Goal: Transaction & Acquisition: Purchase product/service

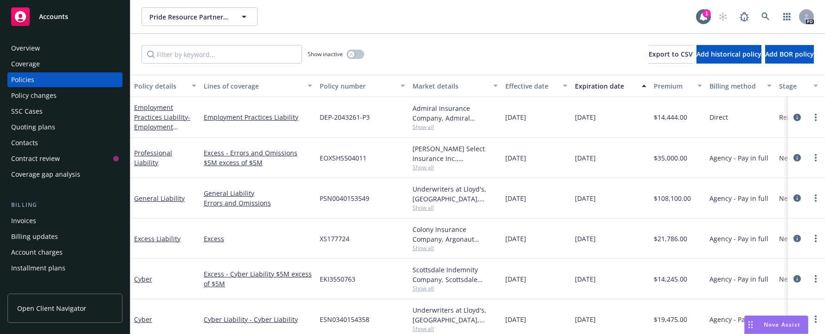
scroll to position [141, 0]
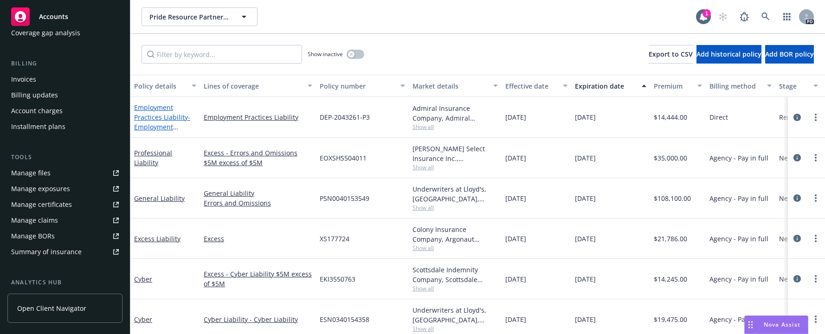
click at [151, 111] on link "Employment Practices Liability - Employment Practices Liability" at bounding box center [162, 122] width 56 height 38
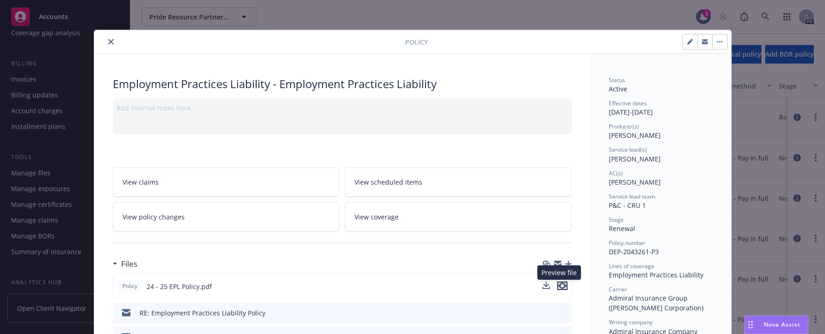
click at [558, 286] on icon "preview file" at bounding box center [562, 285] width 8 height 6
click at [106, 43] on button "close" at bounding box center [110, 41] width 11 height 11
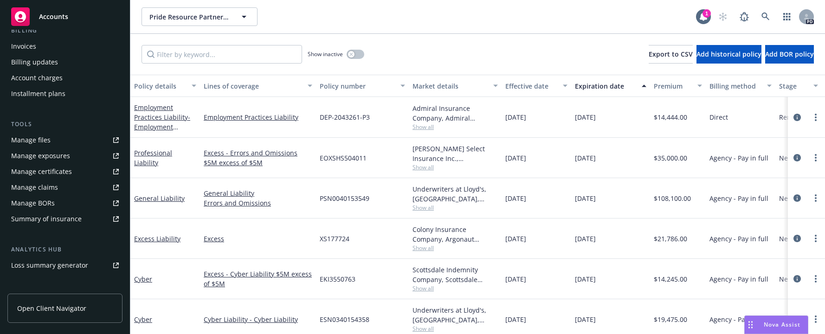
scroll to position [175, 0]
click at [20, 43] on div "Invoices" at bounding box center [23, 45] width 25 height 15
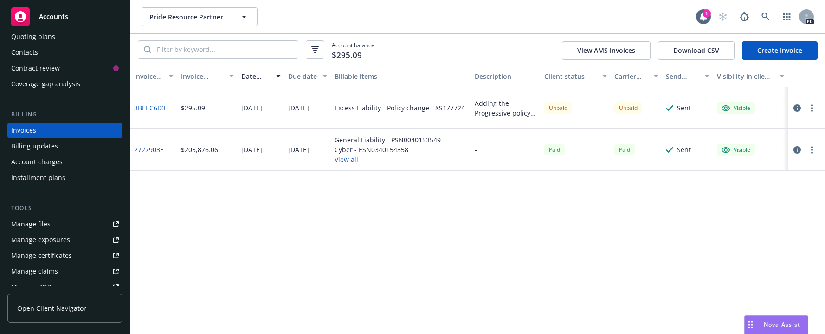
scroll to position [102, 0]
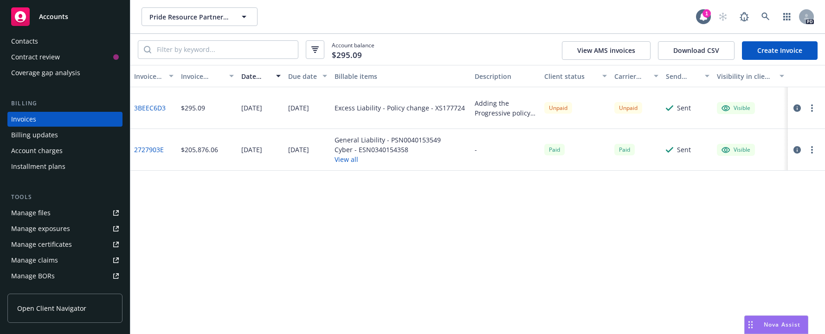
click at [26, 213] on div "Manage files" at bounding box center [30, 212] width 39 height 15
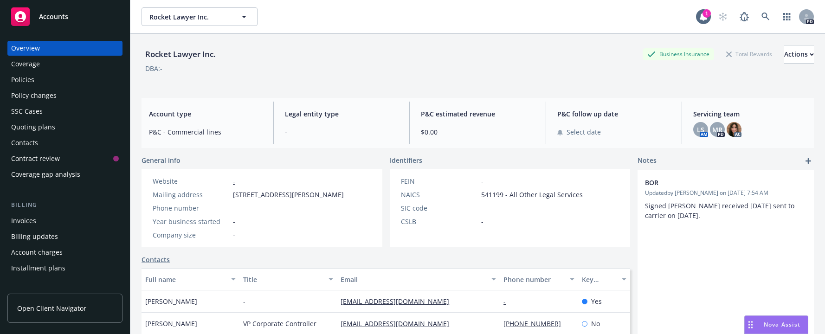
click at [19, 76] on div "Policies" at bounding box center [22, 79] width 23 height 15
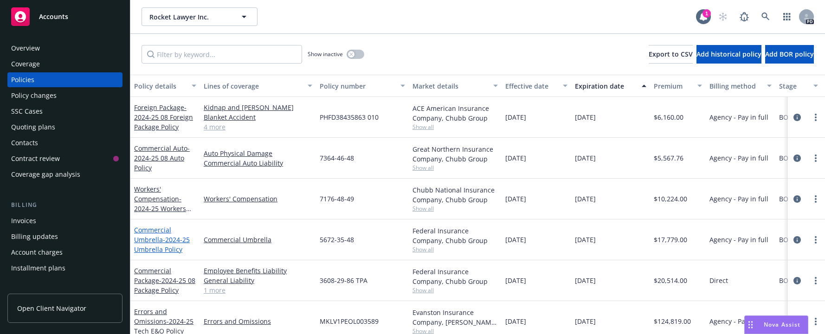
click at [144, 238] on link "Commercial Umbrella - 2024-25 Umbrella Policy" at bounding box center [162, 239] width 56 height 28
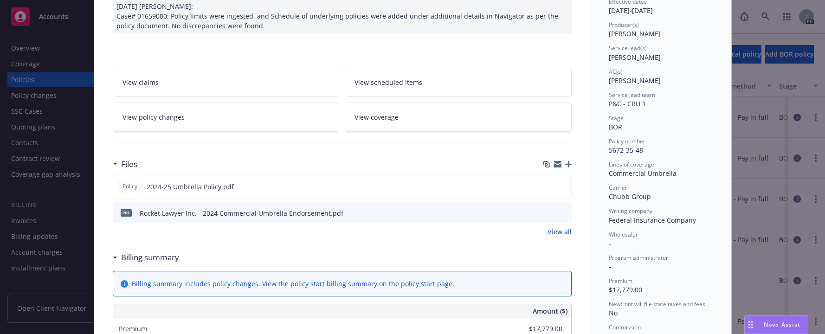
scroll to position [147, 0]
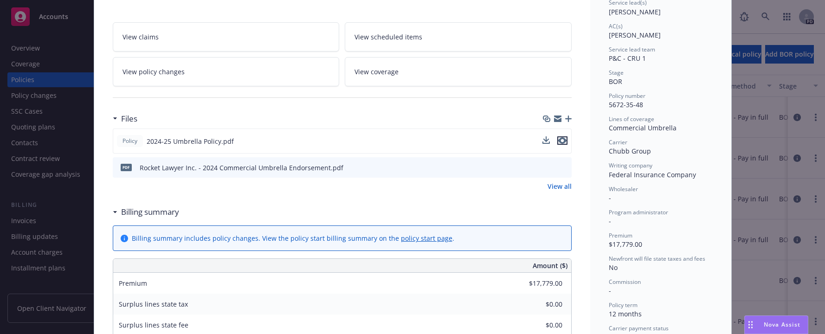
click at [559, 142] on icon "preview file" at bounding box center [562, 140] width 8 height 6
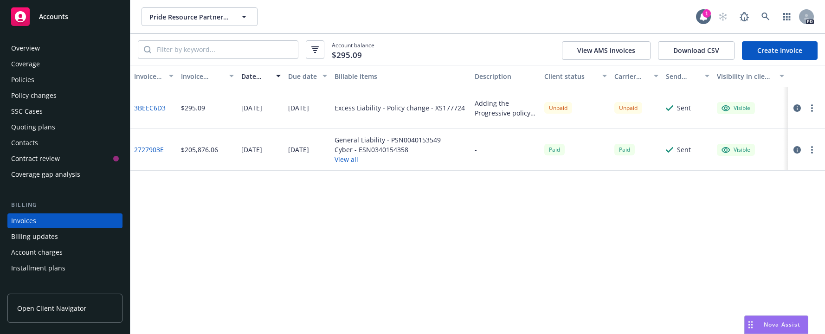
click at [23, 126] on div "Quoting plans" at bounding box center [33, 127] width 44 height 15
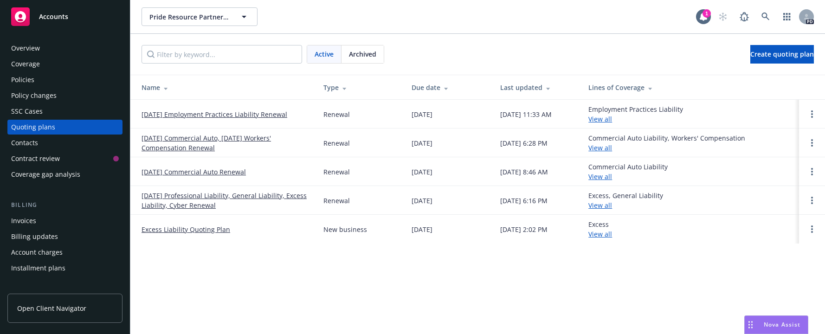
click at [159, 112] on link "[DATE] Employment Practices Liability Renewal" at bounding box center [214, 114] width 146 height 10
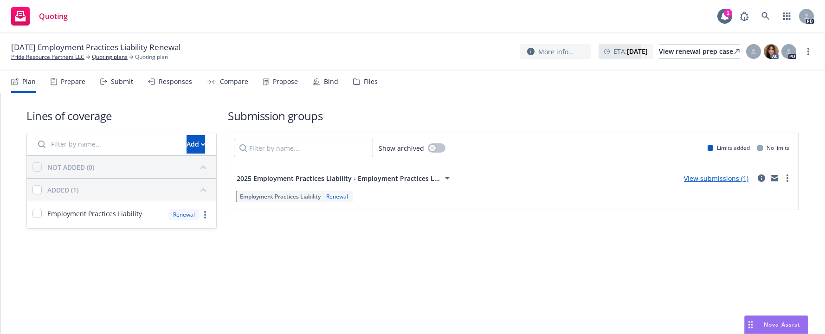
click at [122, 78] on div "Submit" at bounding box center [122, 81] width 22 height 7
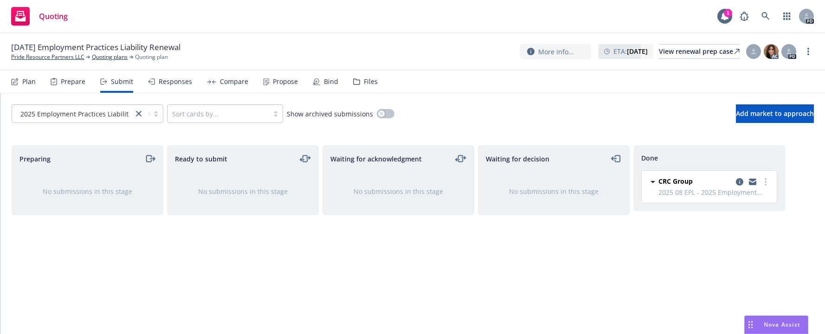
click at [172, 82] on div "Responses" at bounding box center [175, 81] width 33 height 7
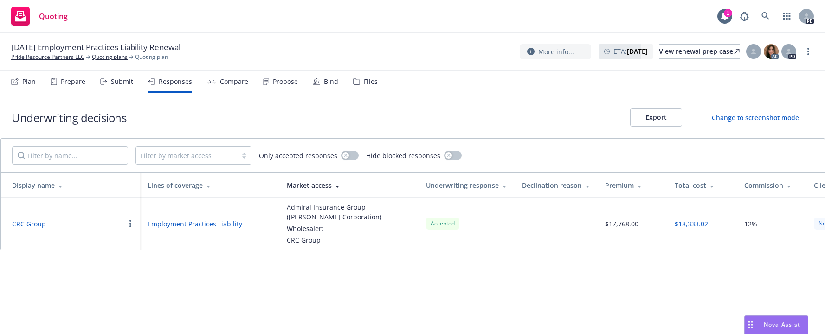
click at [156, 225] on link "Employment Practices Liability" at bounding box center [209, 224] width 124 height 10
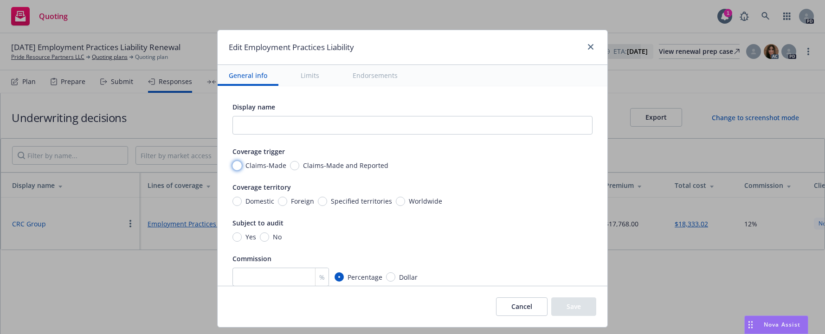
click at [232, 168] on input "Claims-Made" at bounding box center [236, 165] width 9 height 9
radio input "true"
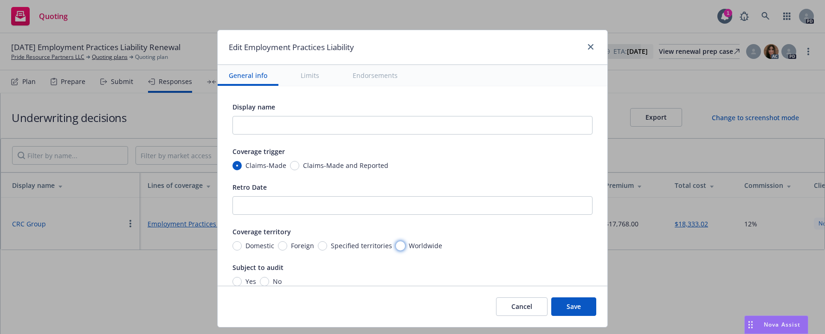
click at [396, 248] on input "Worldwide" at bounding box center [400, 245] width 9 height 9
radio input "true"
click at [260, 281] on input "No" at bounding box center [264, 281] width 9 height 9
radio input "true"
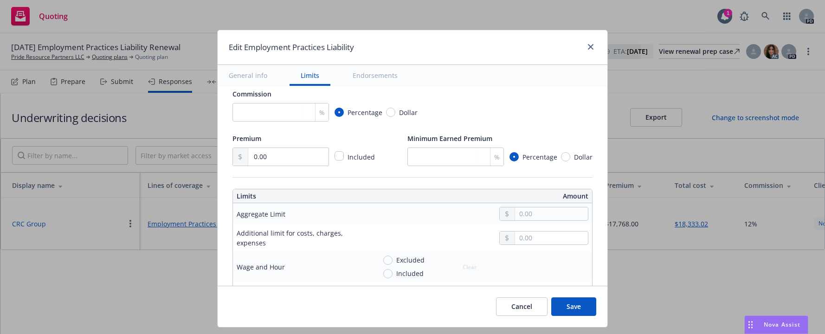
scroll to position [217, 0]
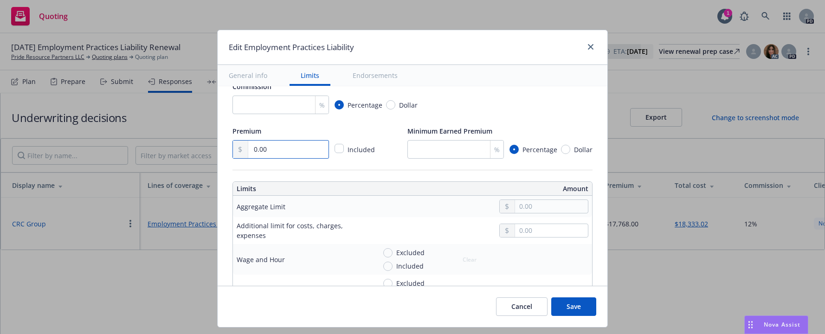
click at [249, 151] on input "0.00" at bounding box center [288, 150] width 80 height 18
click at [515, 204] on input "text" at bounding box center [551, 206] width 73 height 13
type input "1,000,000.00"
type input "12"
click at [385, 268] on input "Included" at bounding box center [387, 266] width 9 height 9
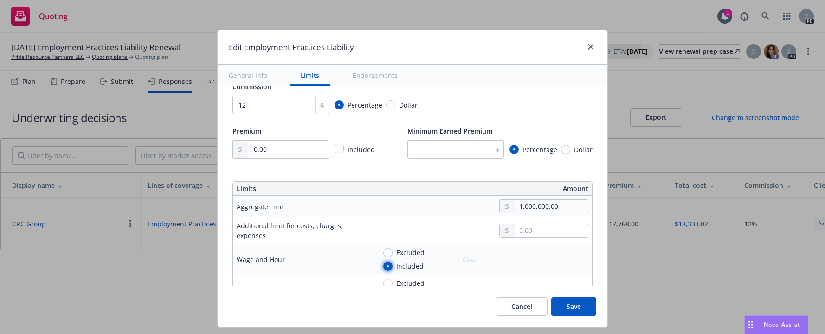
radio input "true"
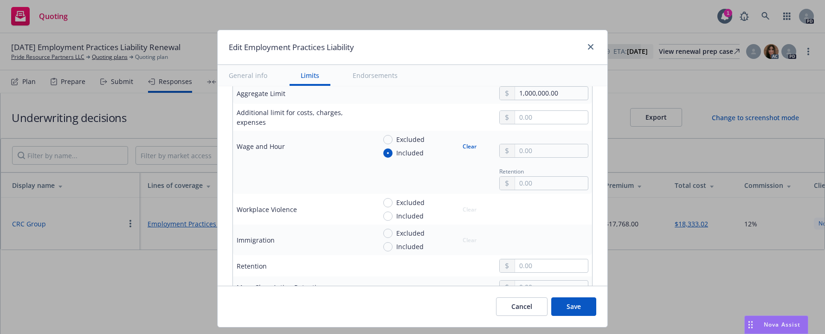
scroll to position [333, 0]
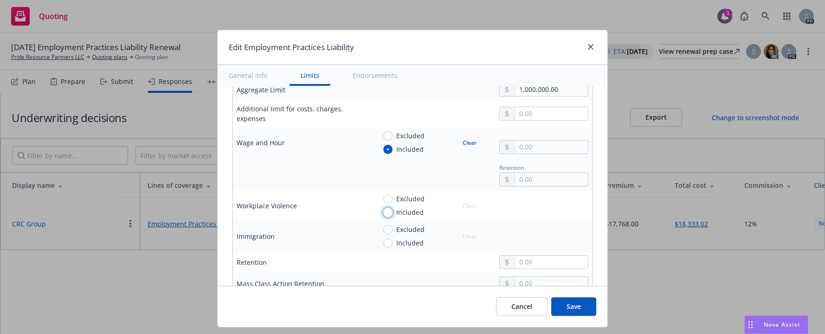
click at [384, 212] on input "Included" at bounding box center [387, 212] width 9 height 9
radio input "true"
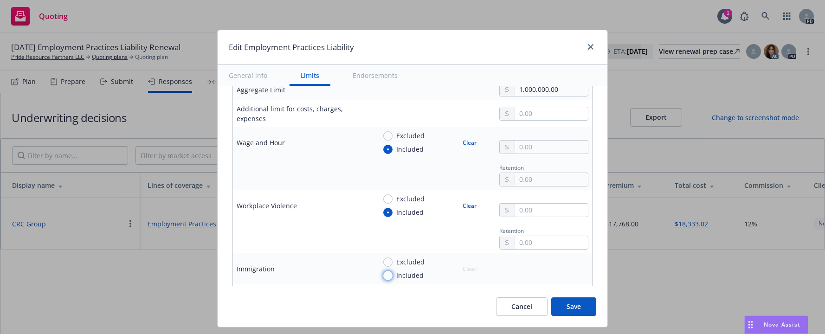
click at [383, 277] on input "Included" at bounding box center [387, 275] width 9 height 9
radio input "true"
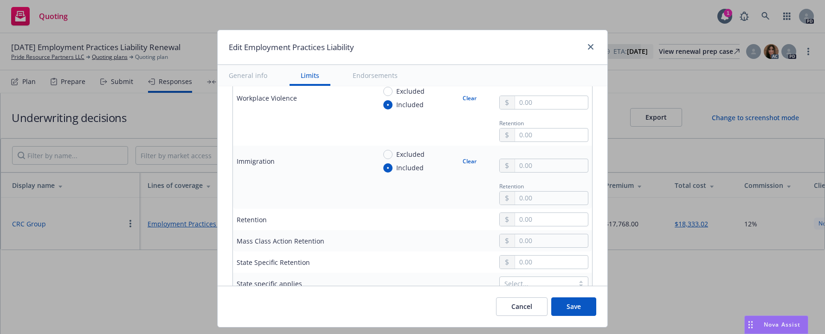
scroll to position [469, 0]
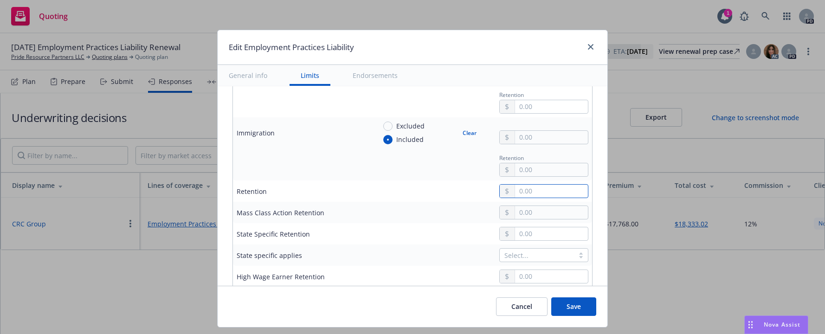
click at [515, 190] on input "text" at bounding box center [551, 191] width 73 height 13
type input "25,000.00"
click at [372, 196] on td "25,000.00" at bounding box center [482, 190] width 220 height 21
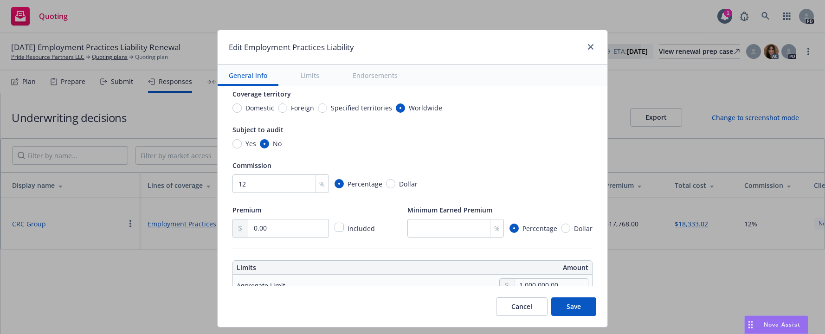
scroll to position [0, 0]
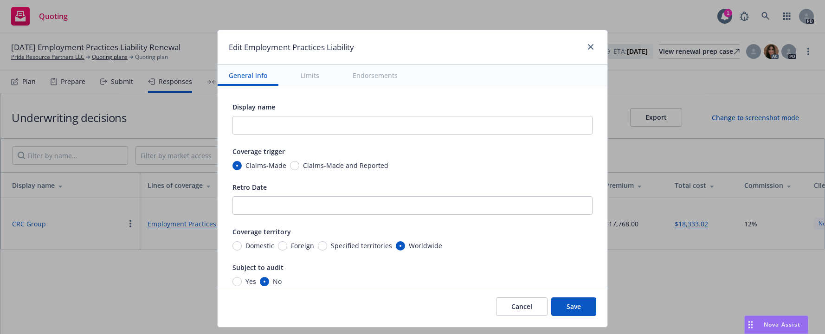
click at [569, 309] on button "Save" at bounding box center [573, 306] width 45 height 19
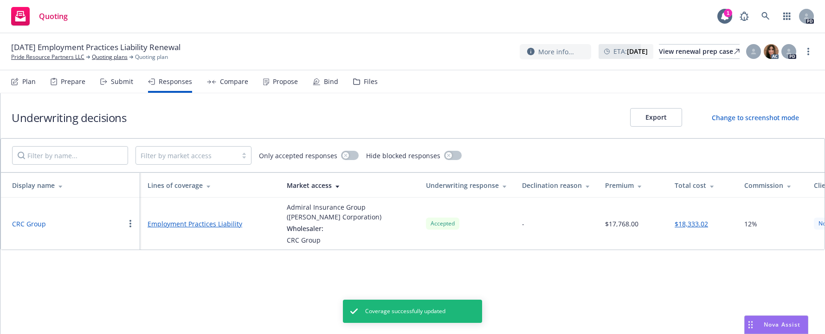
click at [225, 80] on div "Compare" at bounding box center [234, 81] width 28 height 7
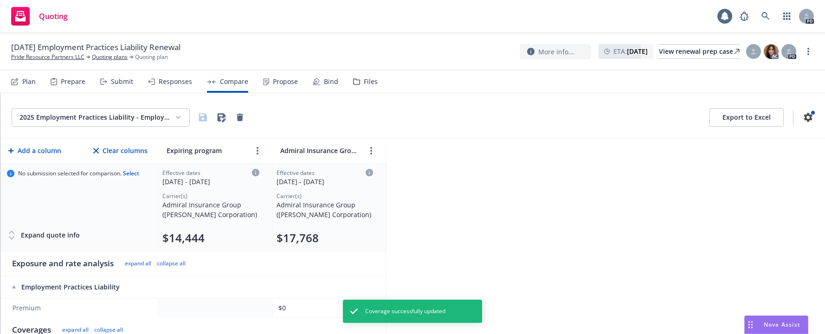
click at [281, 80] on div "Propose" at bounding box center [285, 81] width 25 height 7
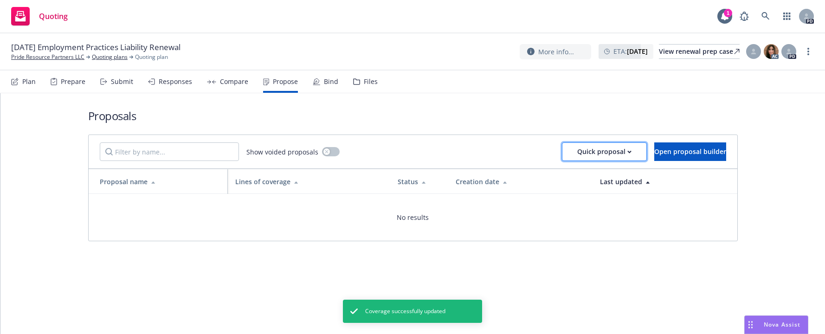
click at [577, 148] on div "Quick proposal" at bounding box center [604, 152] width 54 height 18
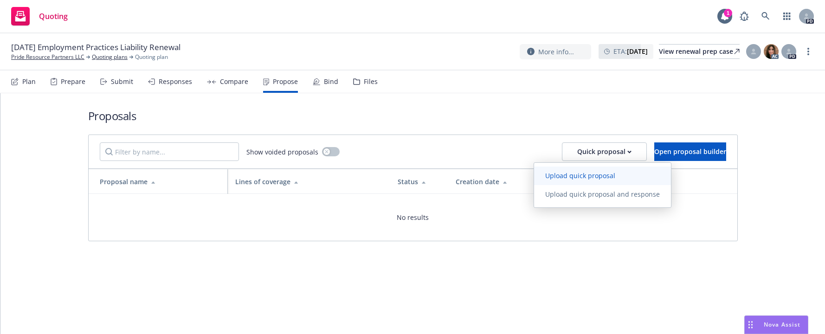
click at [569, 173] on span "Upload quick proposal" at bounding box center [580, 175] width 92 height 9
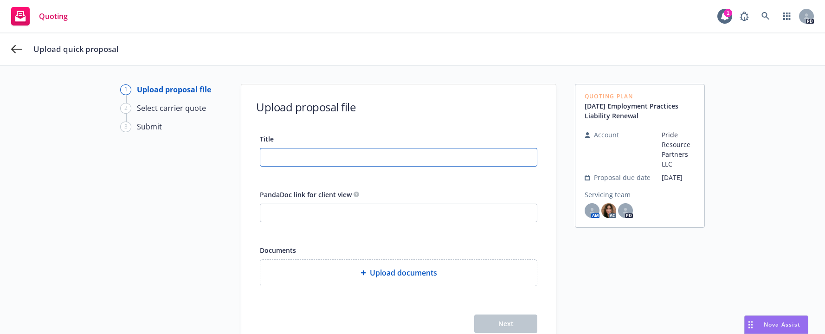
click at [267, 156] on input "Title" at bounding box center [398, 157] width 276 height 18
type input "2025 08 EPL proposal"
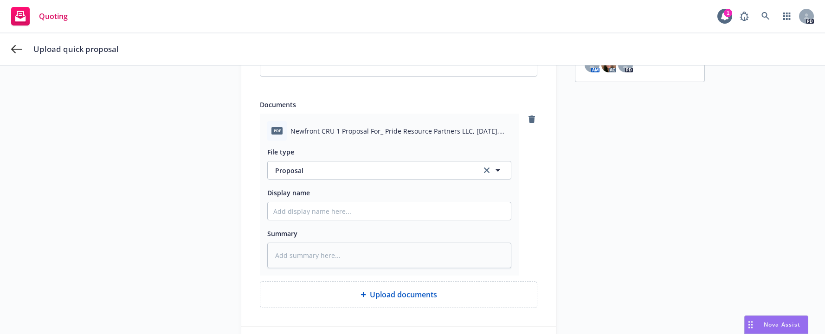
scroll to position [151, 0]
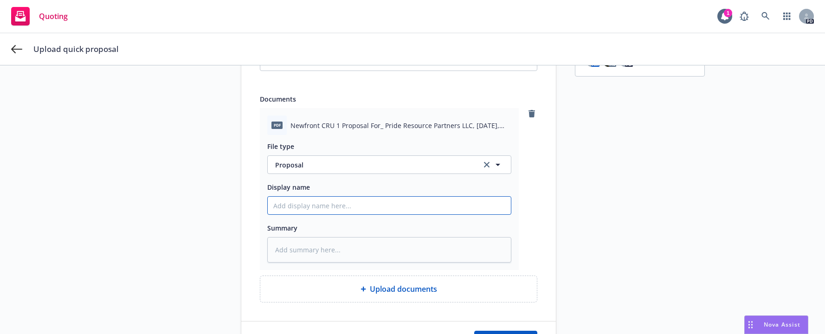
click at [268, 204] on input "Display name" at bounding box center [389, 206] width 243 height 18
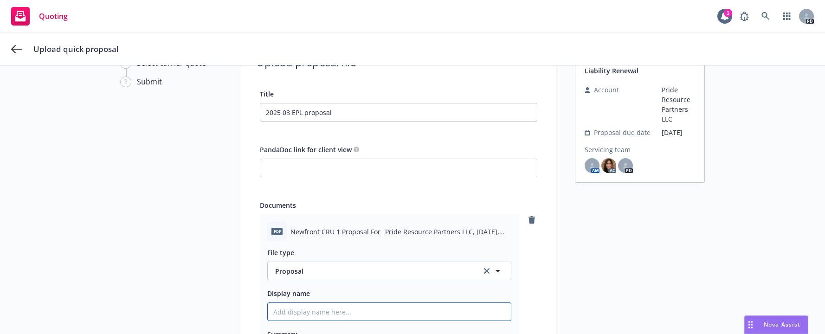
scroll to position [38, 0]
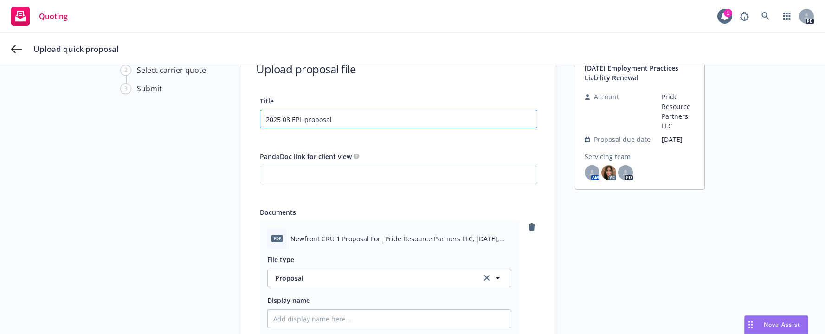
drag, startPoint x: 327, startPoint y: 120, endPoint x: 248, endPoint y: 124, distance: 79.4
click at [248, 124] on div "Title 2025 08 EPL proposal PandaDoc link for client view Documents pdf Newfront…" at bounding box center [398, 255] width 314 height 320
click at [286, 320] on input "Display name" at bounding box center [389, 319] width 243 height 18
paste input "2025 08 EPL proposal"
type textarea "x"
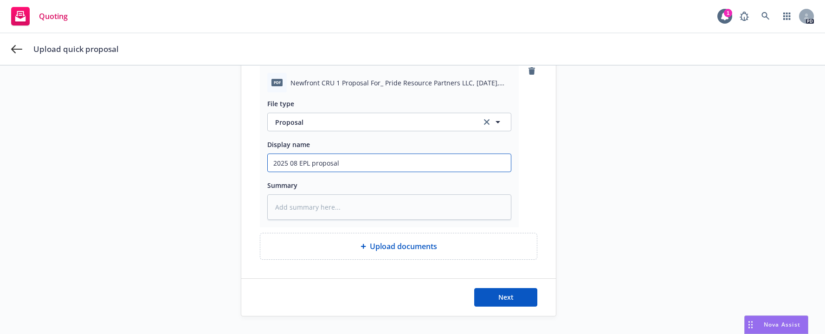
scroll to position [195, 0]
type input "2025 08 EPL proposal"
click at [498, 296] on span "Next" at bounding box center [505, 296] width 15 height 9
type textarea "x"
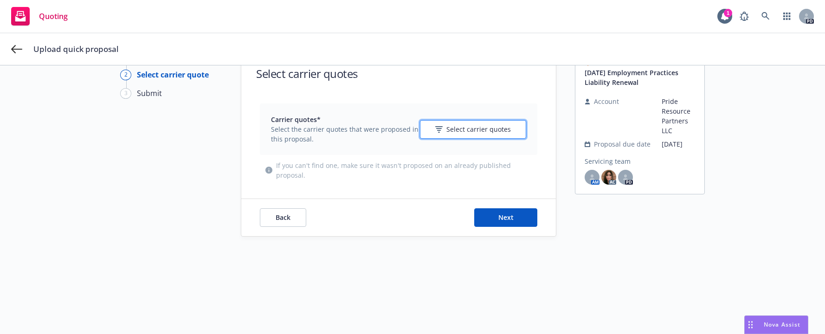
click at [433, 130] on button "Select carrier quotes" at bounding box center [473, 129] width 106 height 19
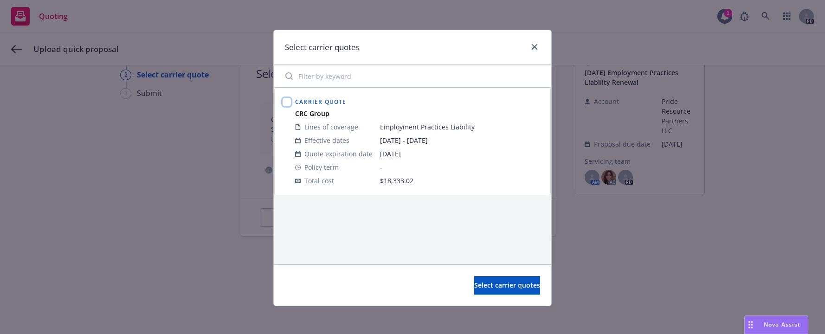
click at [282, 100] on input "checkbox" at bounding box center [286, 101] width 9 height 9
checkbox input "true"
click at [474, 283] on span "Select carrier quotes" at bounding box center [507, 285] width 66 height 9
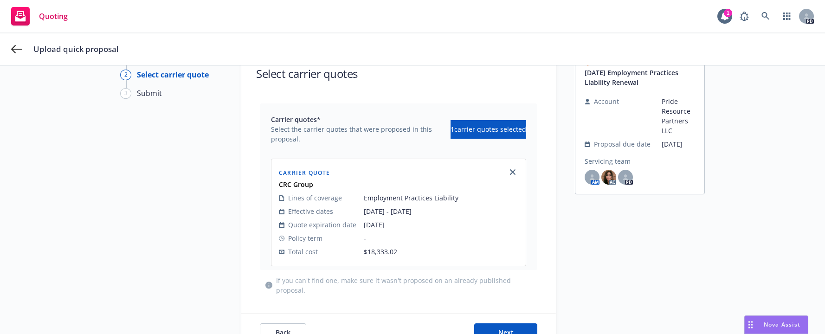
scroll to position [70, 0]
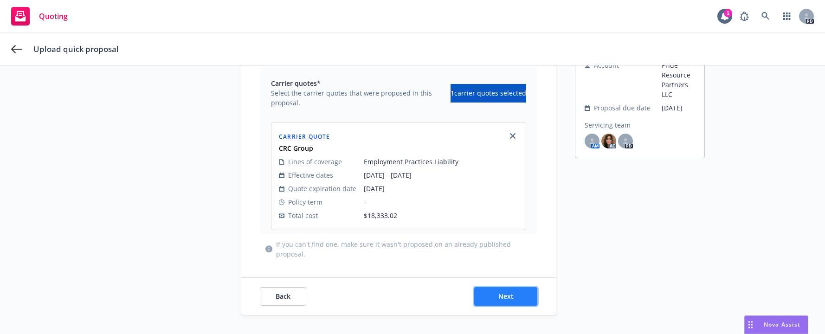
click at [487, 294] on button "Next" at bounding box center [505, 296] width 63 height 19
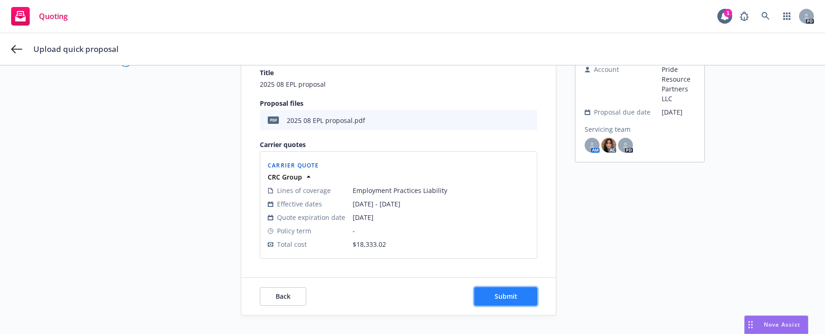
click at [499, 296] on span "Submit" at bounding box center [505, 296] width 23 height 9
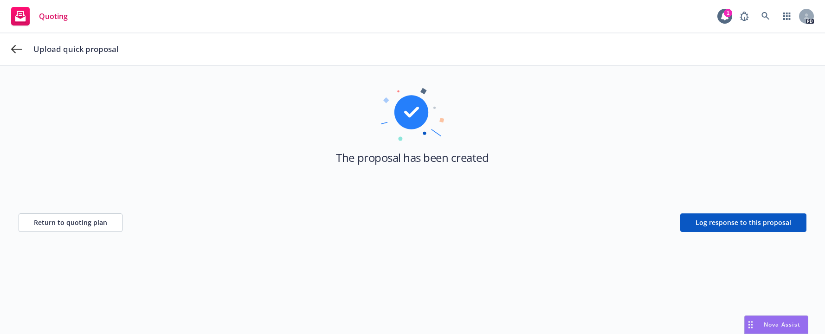
scroll to position [33, 0]
click at [54, 219] on span "Return to quoting plan" at bounding box center [70, 222] width 73 height 9
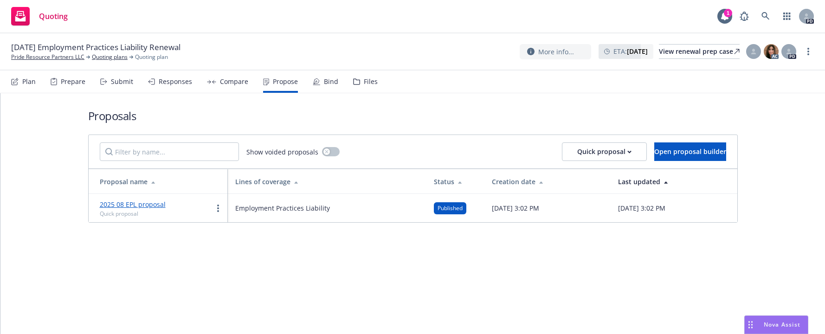
click at [324, 80] on div "Bind" at bounding box center [331, 81] width 14 height 7
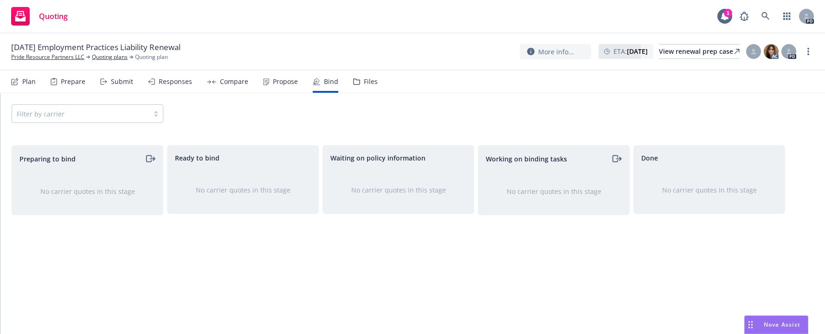
click at [226, 117] on div "Filter by carrier" at bounding box center [413, 113] width 802 height 19
click at [31, 57] on link "Pride Resource Partners LLC" at bounding box center [47, 57] width 73 height 8
